Goal: Find specific page/section: Find specific page/section

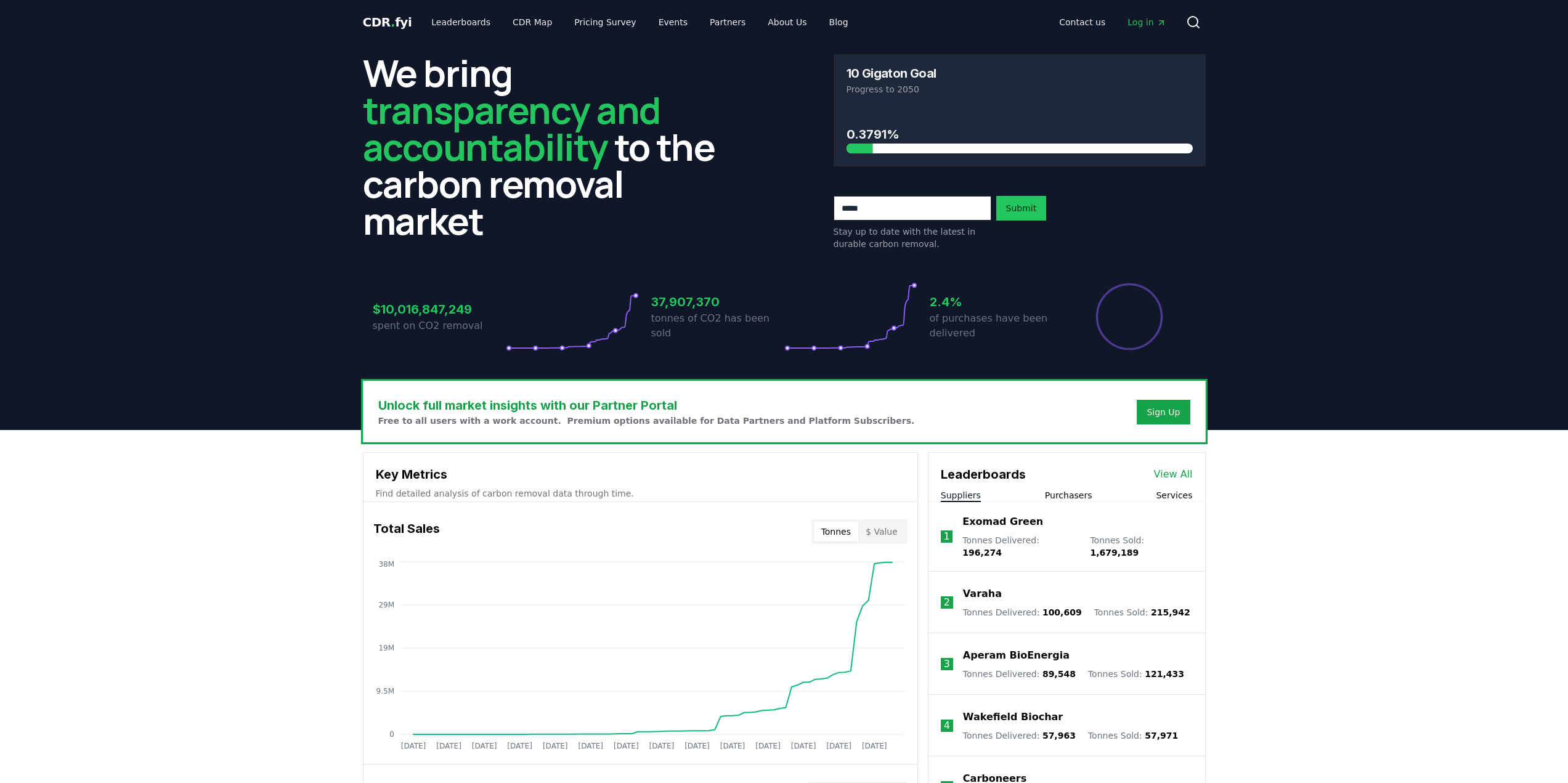
click at [1172, 473] on link "View All" at bounding box center [1173, 474] width 39 height 15
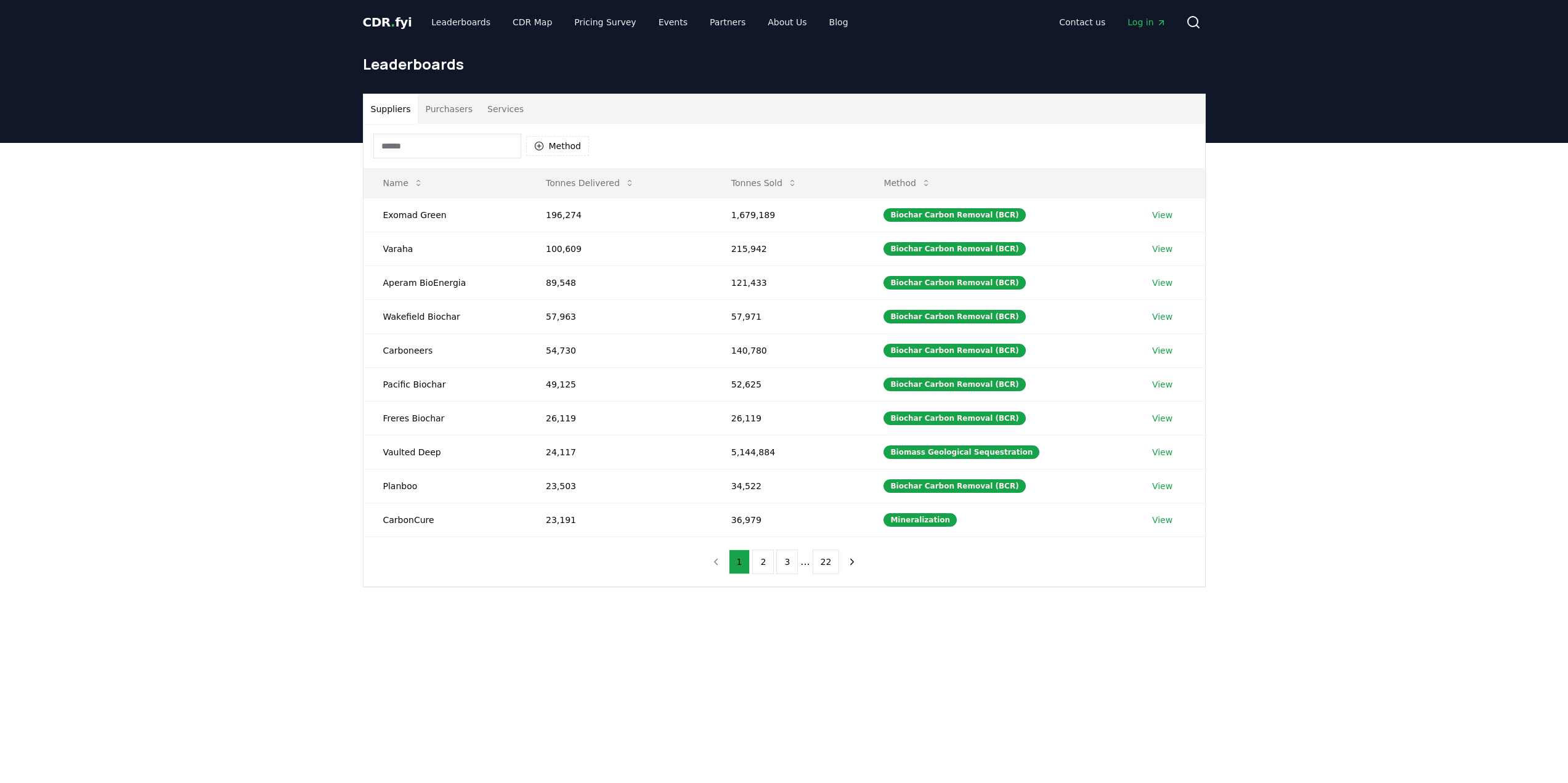
click at [442, 148] on input at bounding box center [447, 146] width 148 height 25
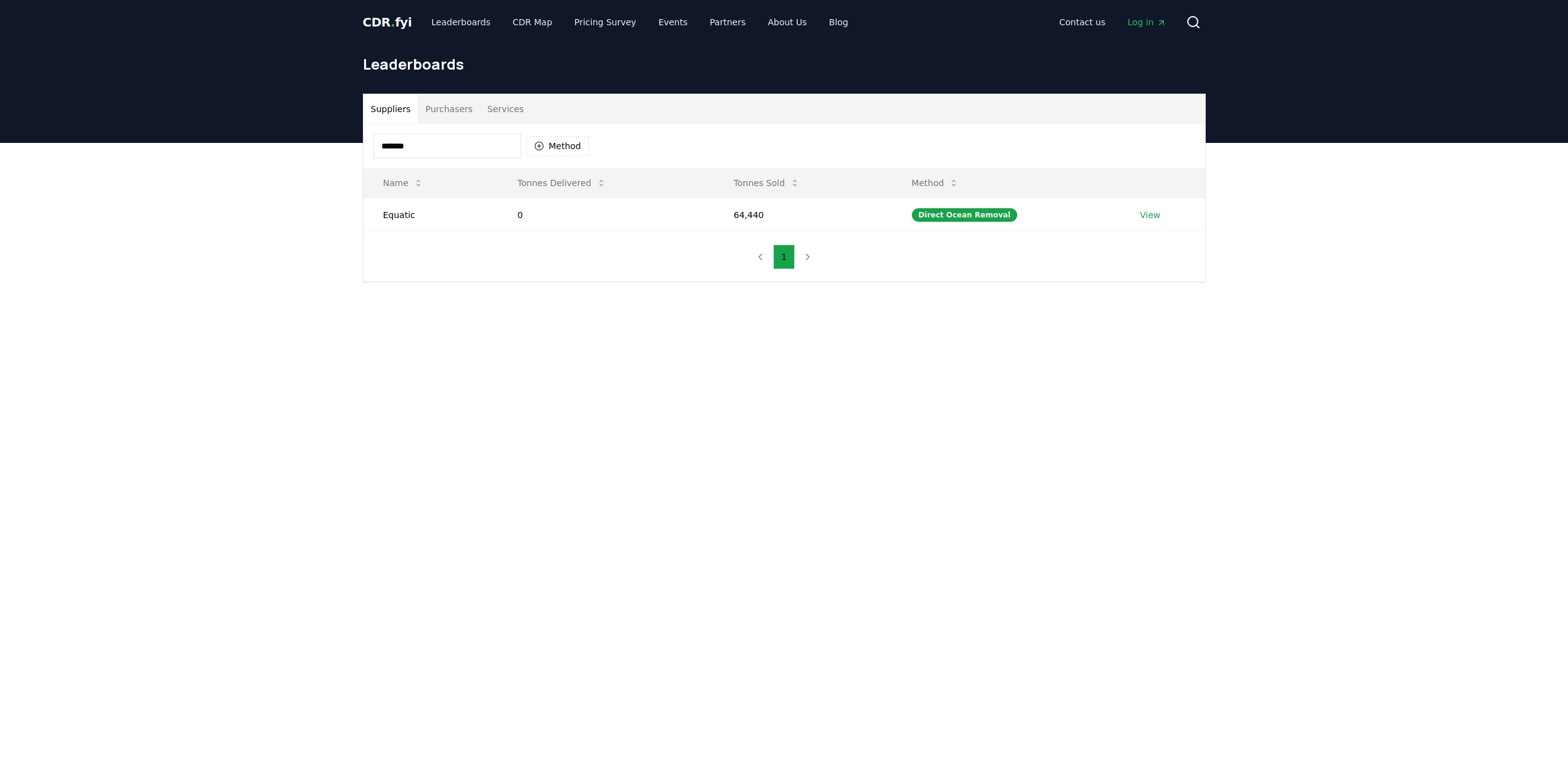
type input "*******"
